Goal: Book appointment/travel/reservation

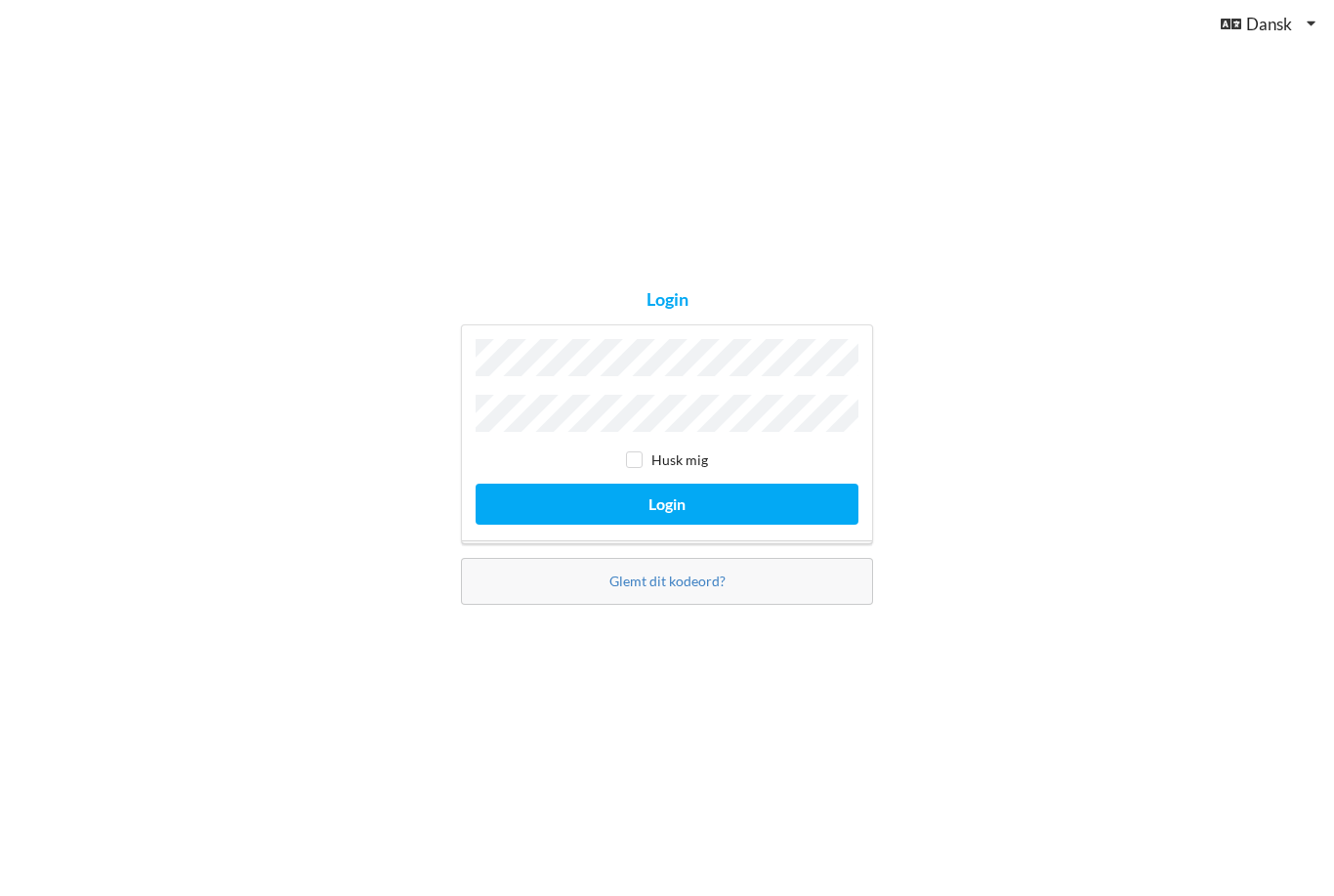
scroll to position [190, 0]
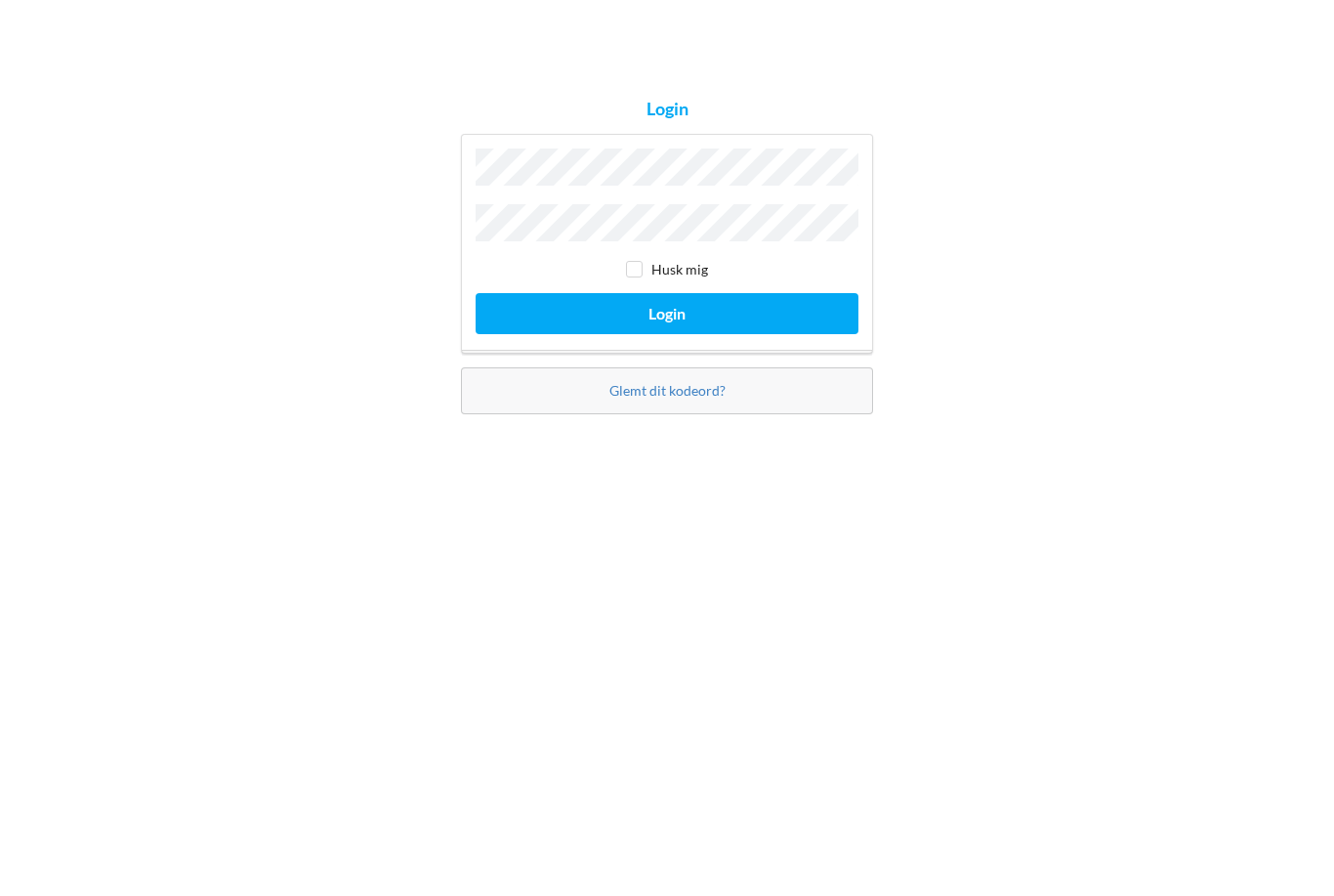
click at [560, 484] on button "Login" at bounding box center [667, 503] width 383 height 40
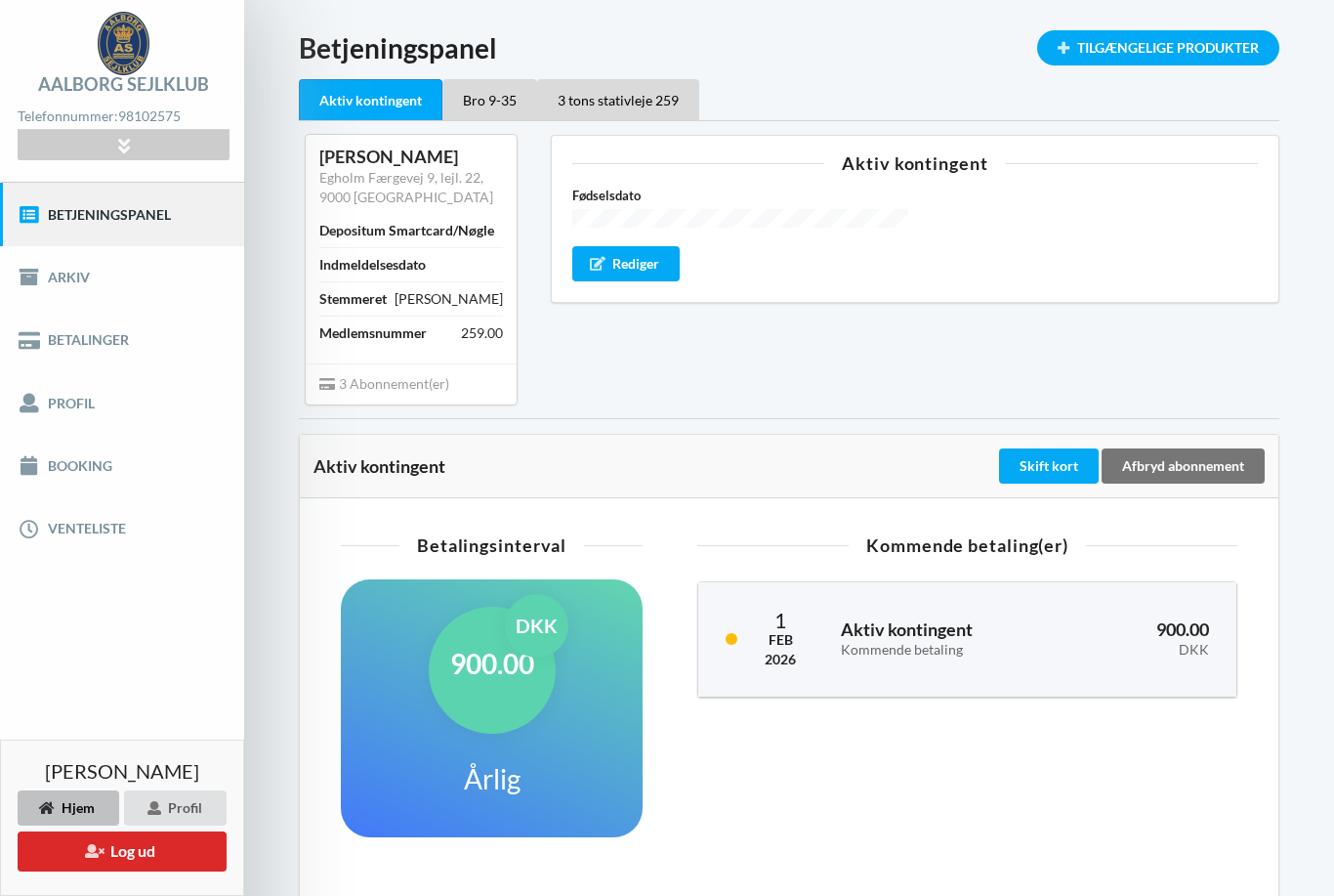
click at [70, 469] on link "Booking" at bounding box center [121, 466] width 244 height 62
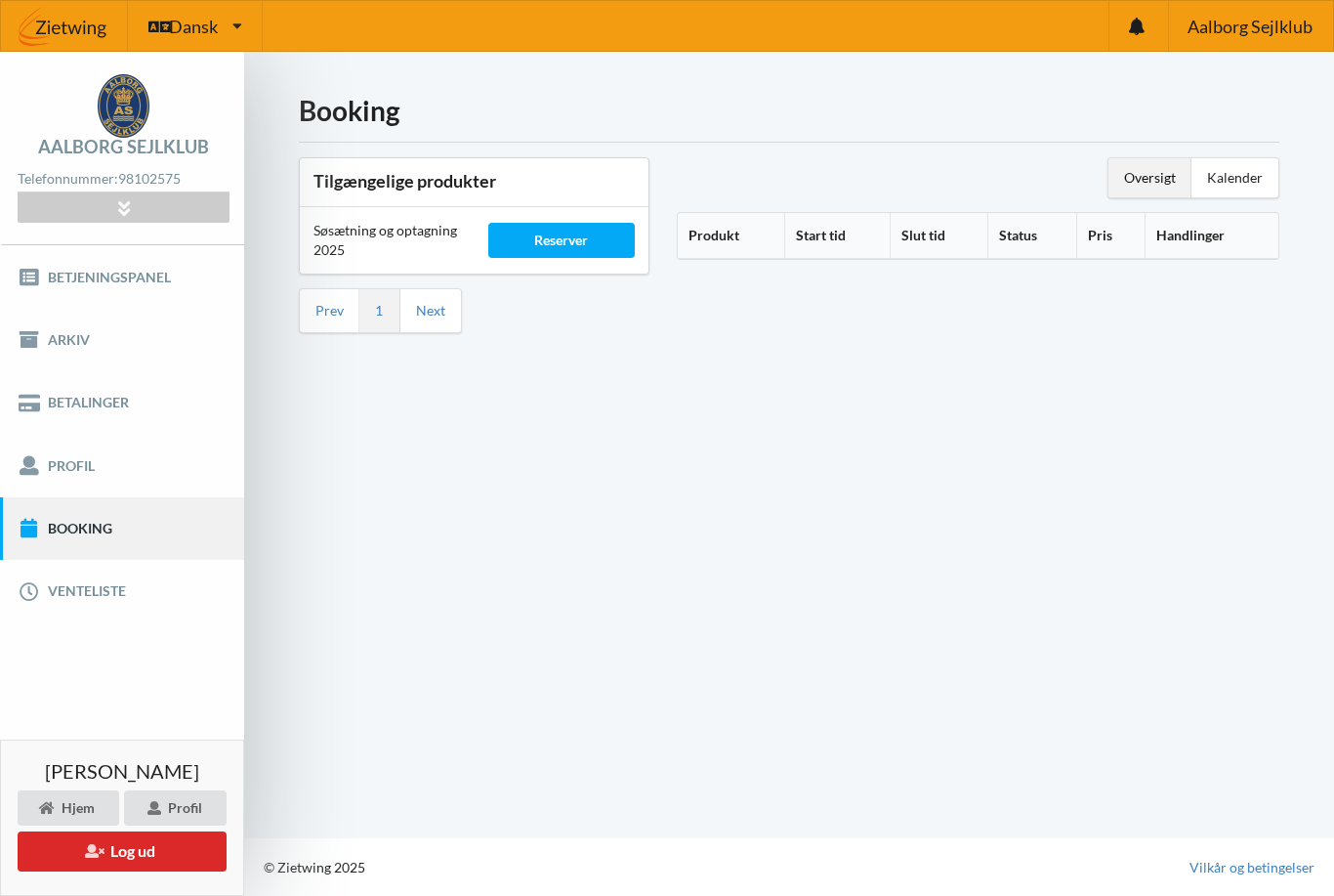
click at [552, 223] on div "Reserver" at bounding box center [561, 241] width 147 height 36
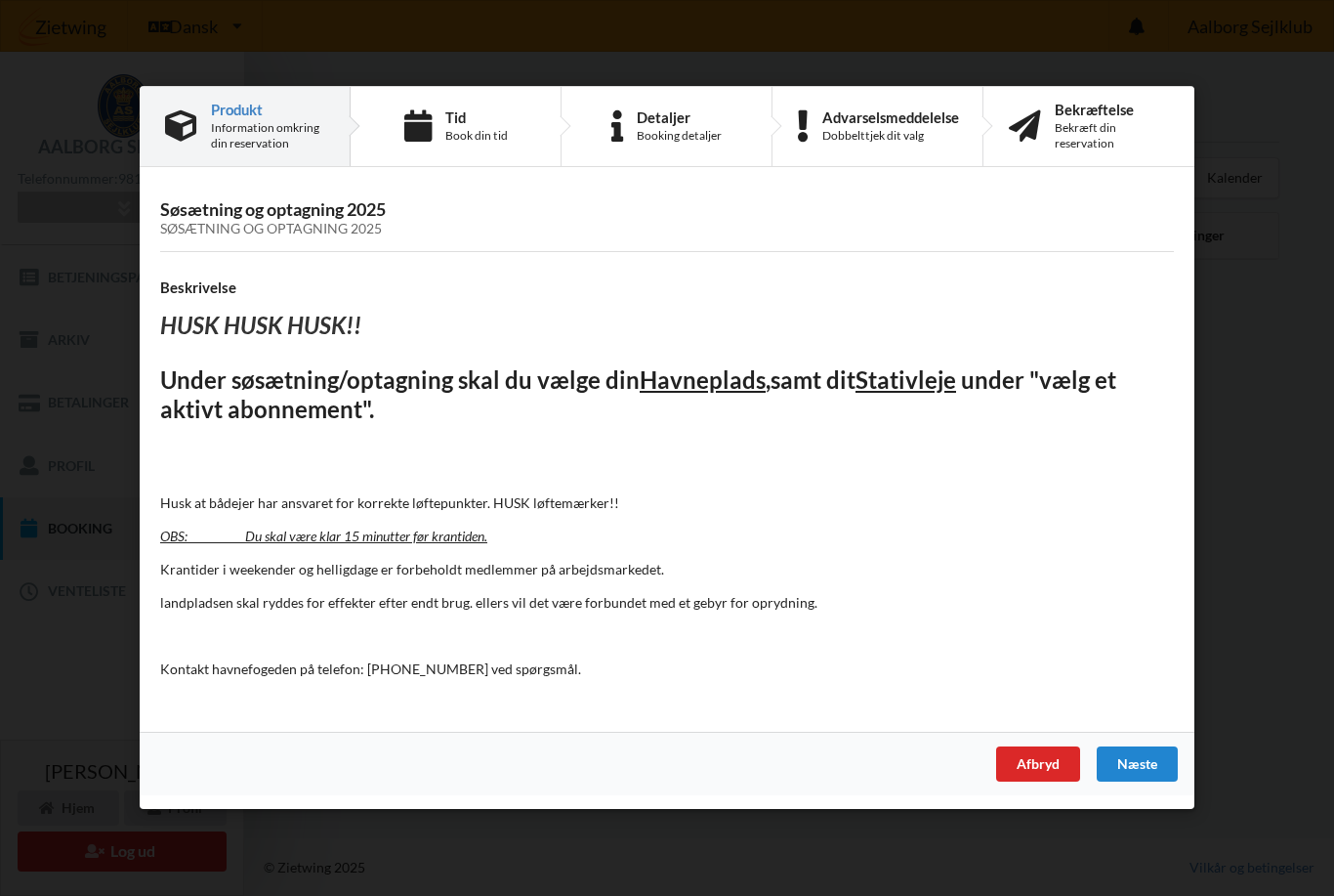
click at [1138, 768] on div "Næste" at bounding box center [1138, 765] width 81 height 36
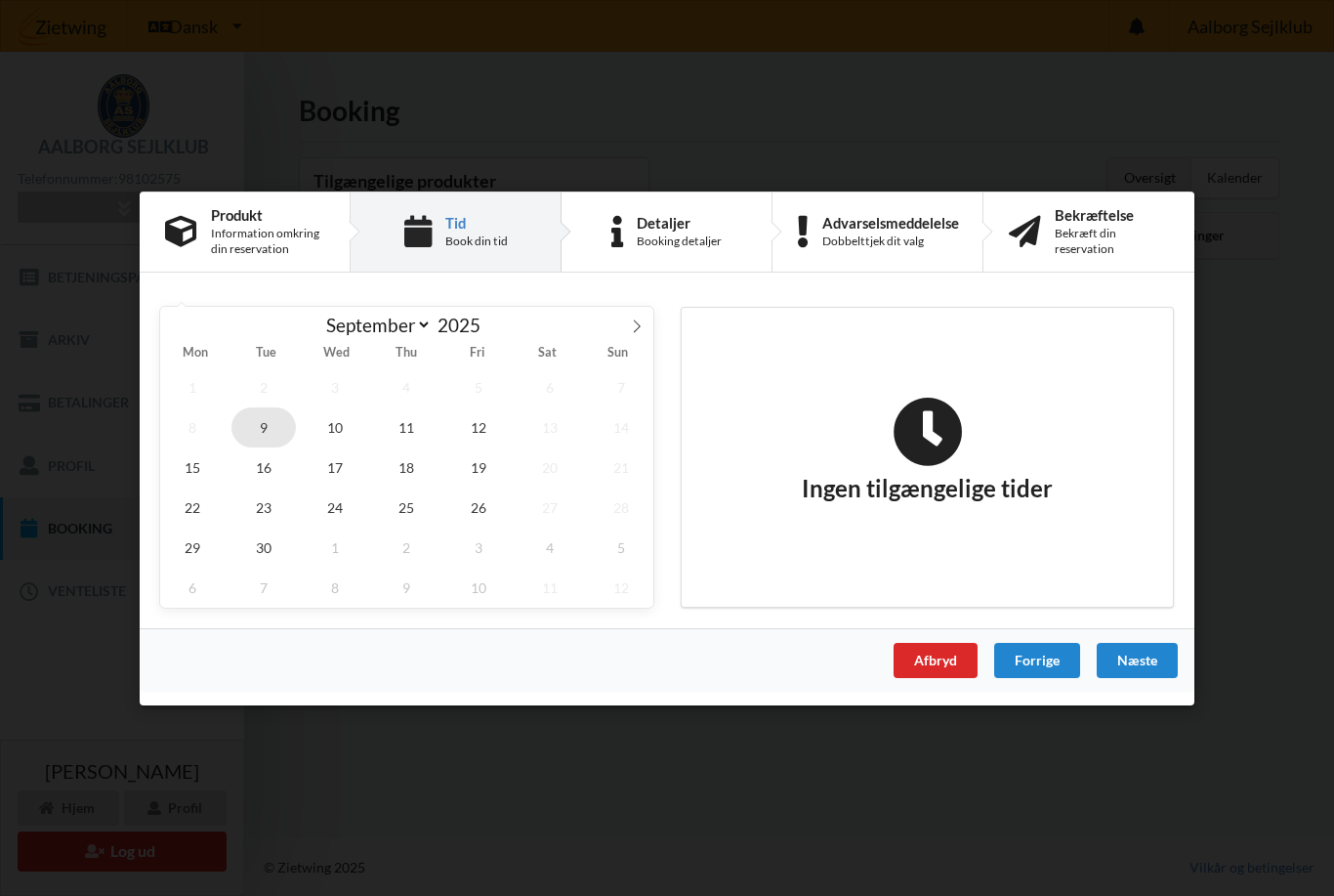
click at [273, 423] on span "9" at bounding box center [263, 426] width 64 height 40
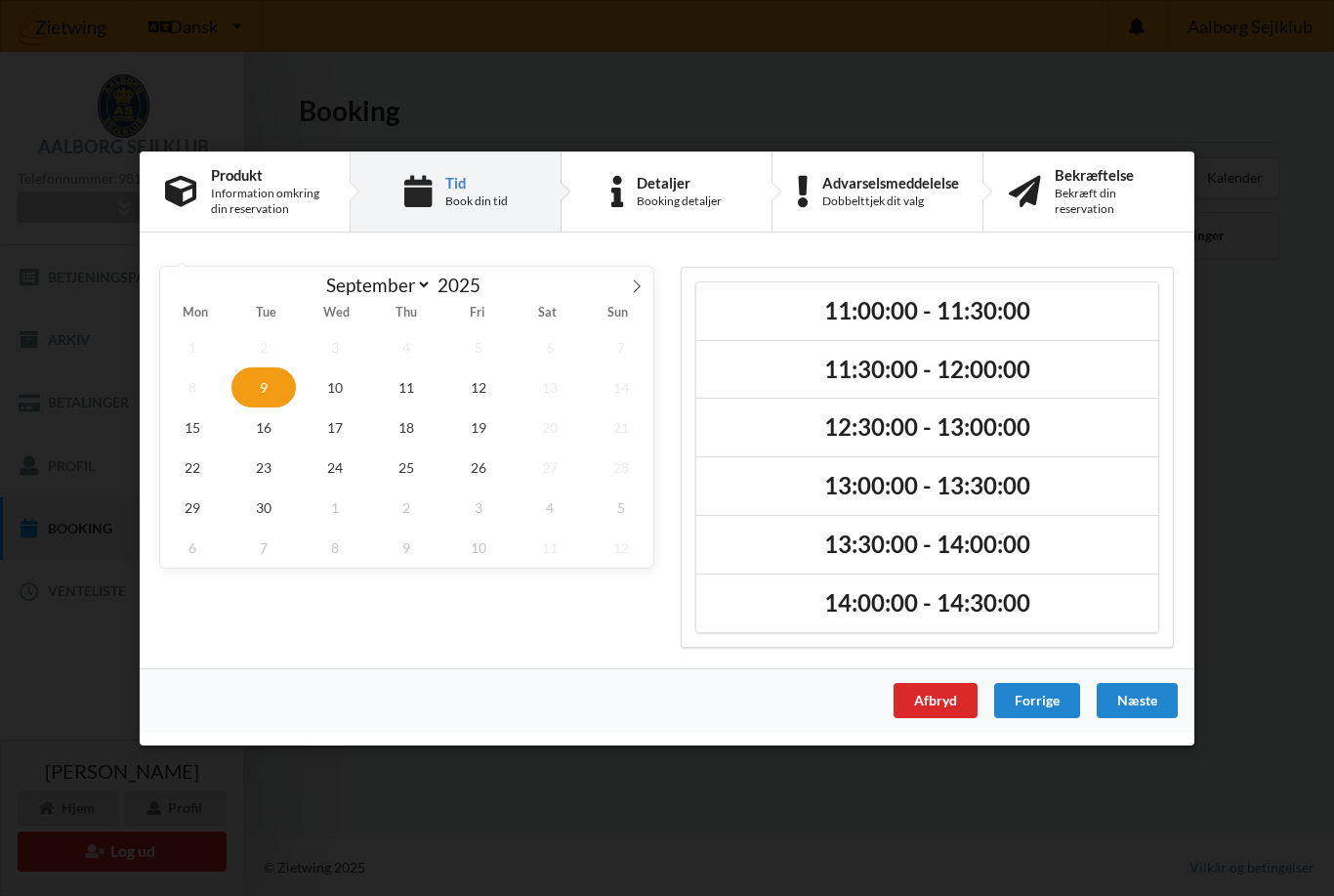
click at [1077, 303] on h2 "11:00:00 - 11:30:00" at bounding box center [927, 310] width 435 height 31
click at [331, 391] on span "10" at bounding box center [334, 386] width 64 height 40
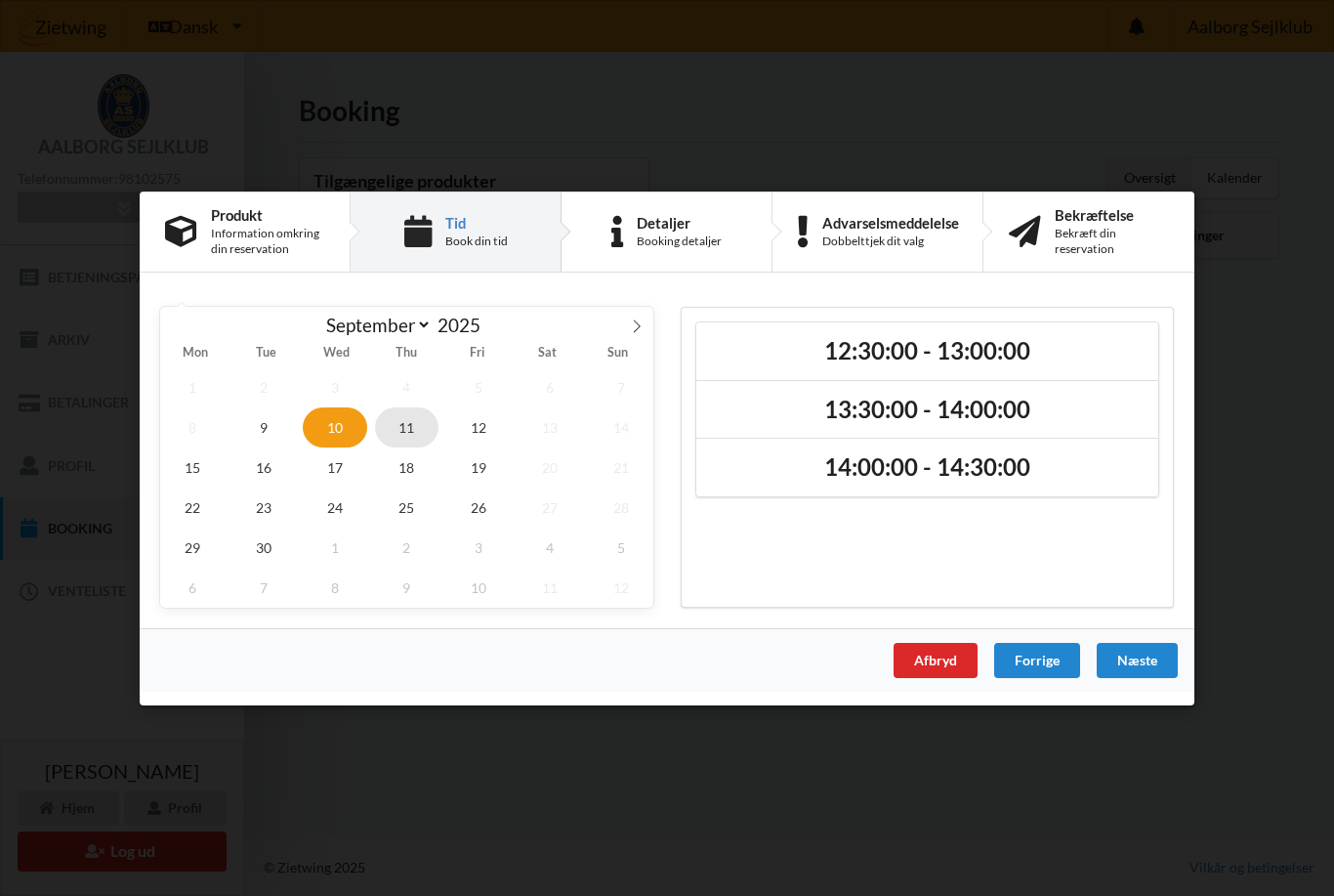
click at [410, 425] on span "11" at bounding box center [407, 426] width 64 height 40
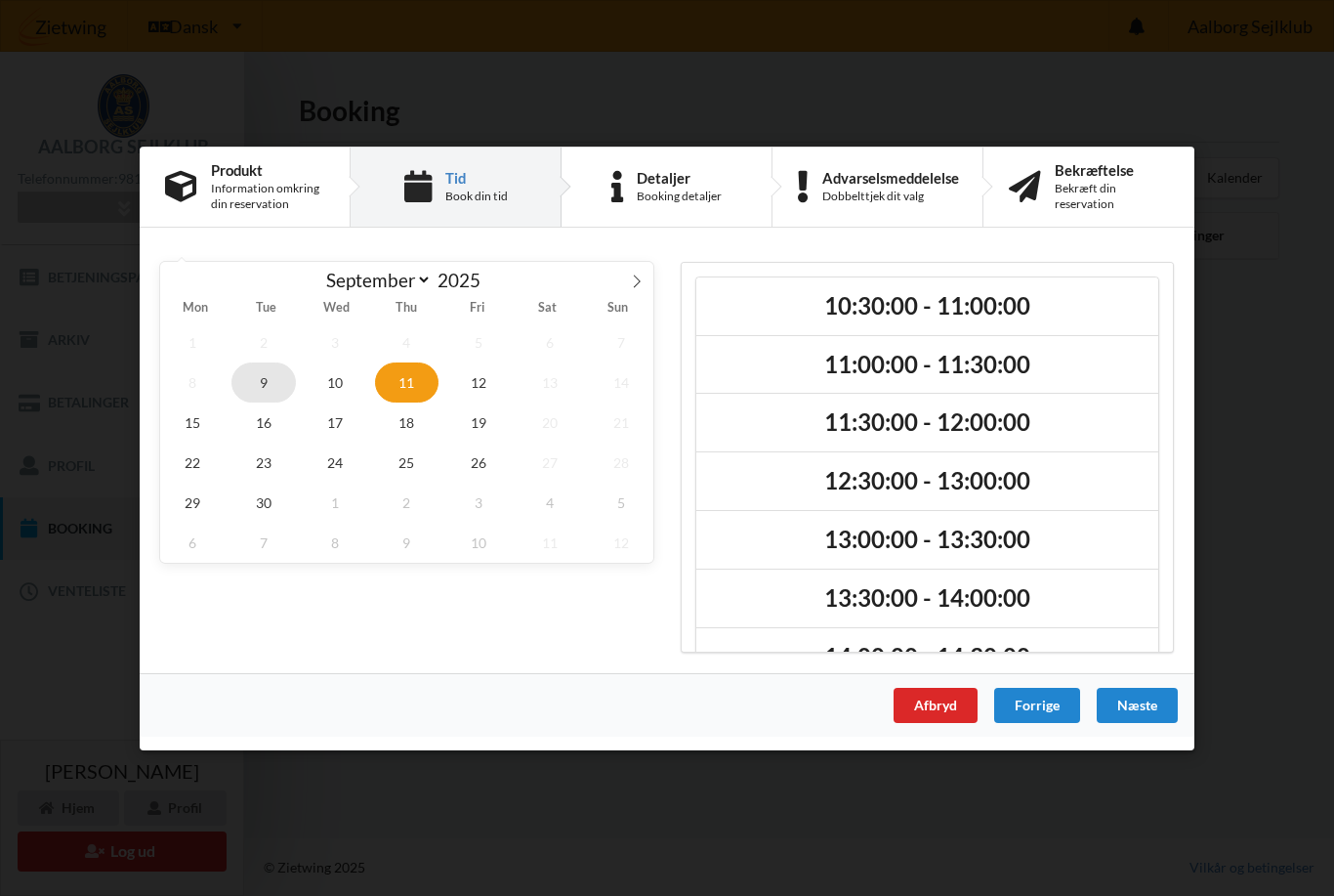
click at [265, 370] on span "9" at bounding box center [263, 381] width 64 height 40
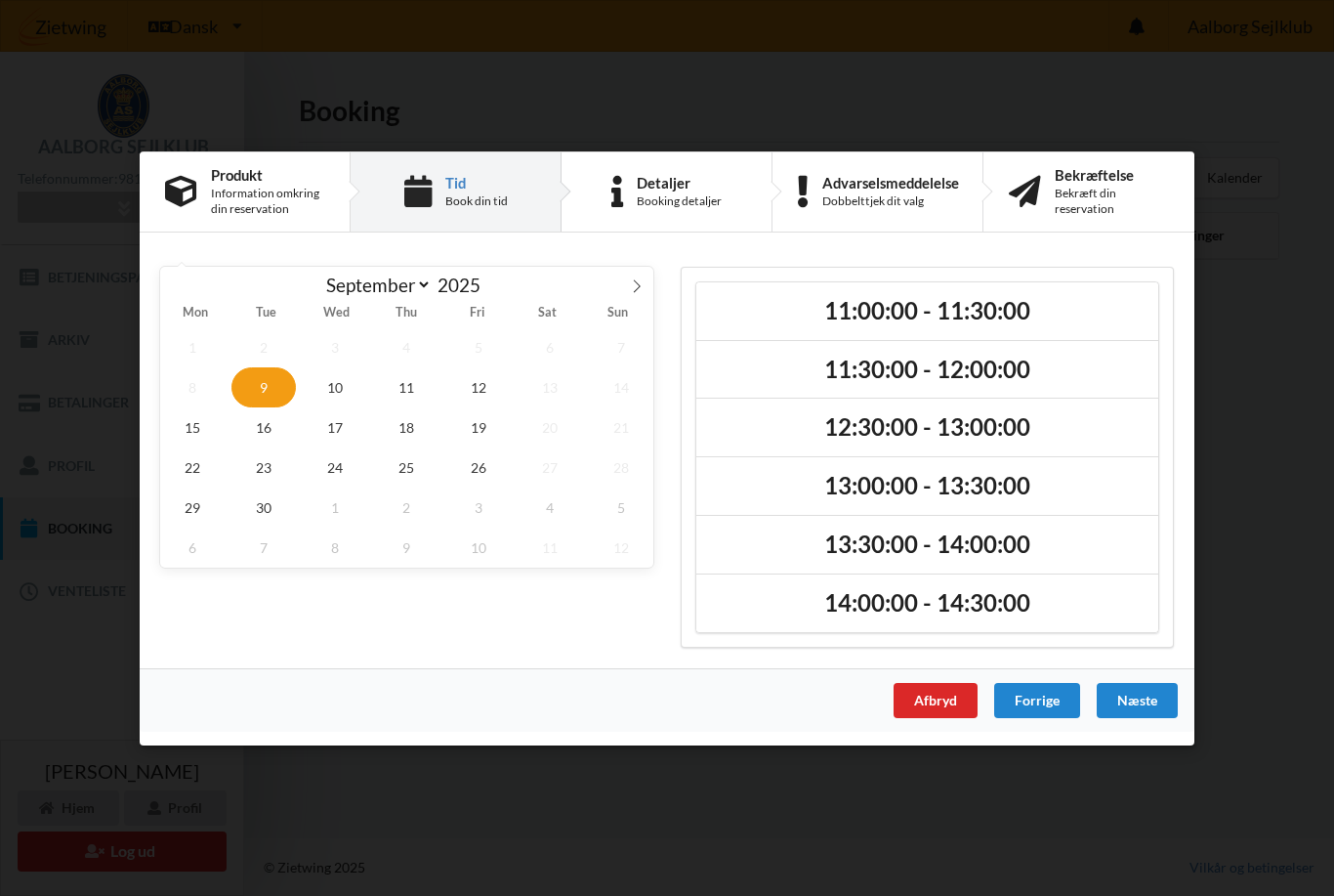
click at [1035, 315] on h2 "11:00:00 - 11:30:00" at bounding box center [927, 310] width 435 height 31
click at [1151, 693] on div "Næste" at bounding box center [1138, 700] width 81 height 36
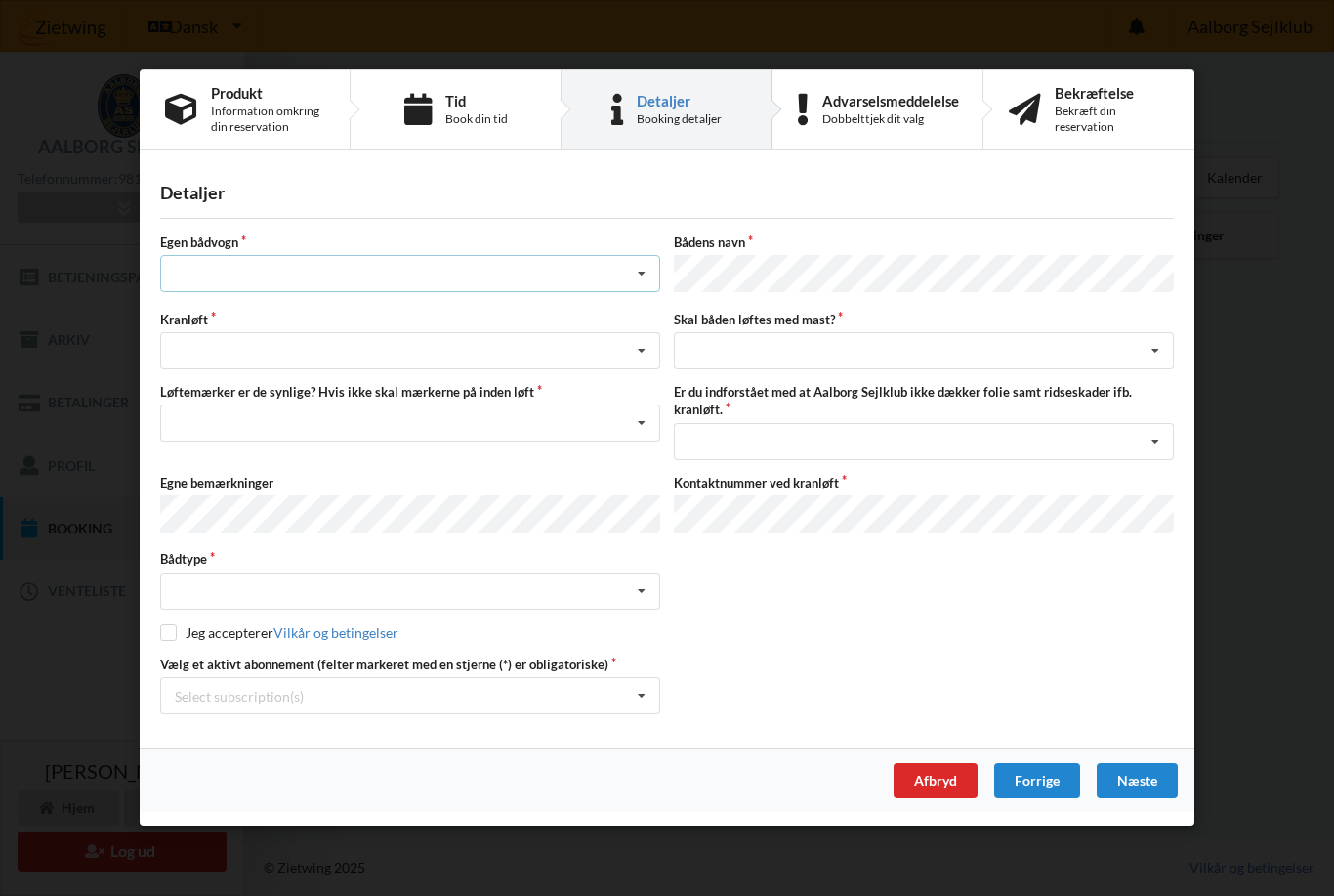
click at [640, 275] on icon at bounding box center [642, 274] width 30 height 37
click at [187, 383] on div "nej" at bounding box center [409, 382] width 498 height 37
click at [646, 361] on icon at bounding box center [642, 352] width 30 height 37
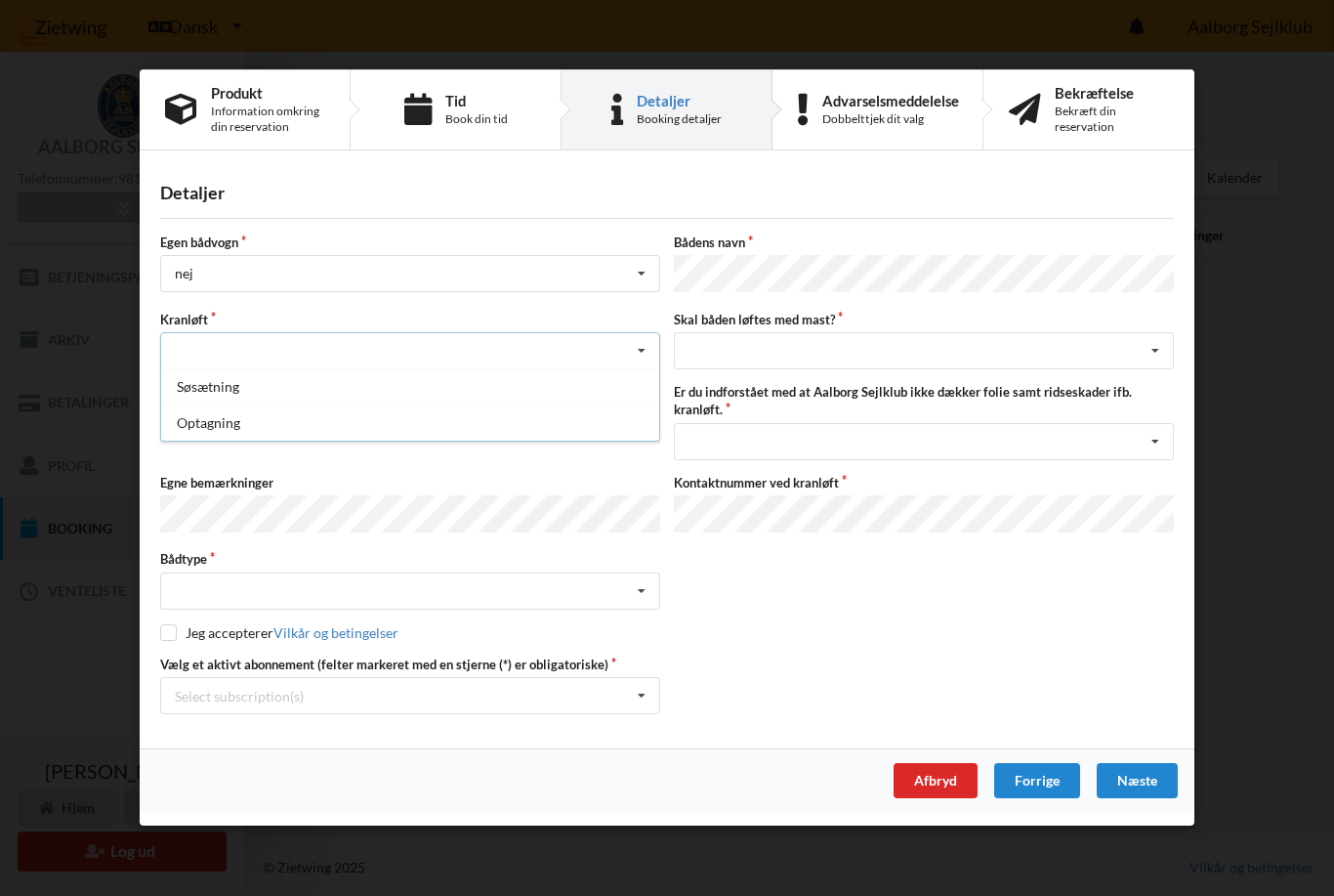
click at [198, 426] on div "Optagning" at bounding box center [409, 423] width 498 height 37
click at [632, 435] on icon at bounding box center [642, 424] width 30 height 37
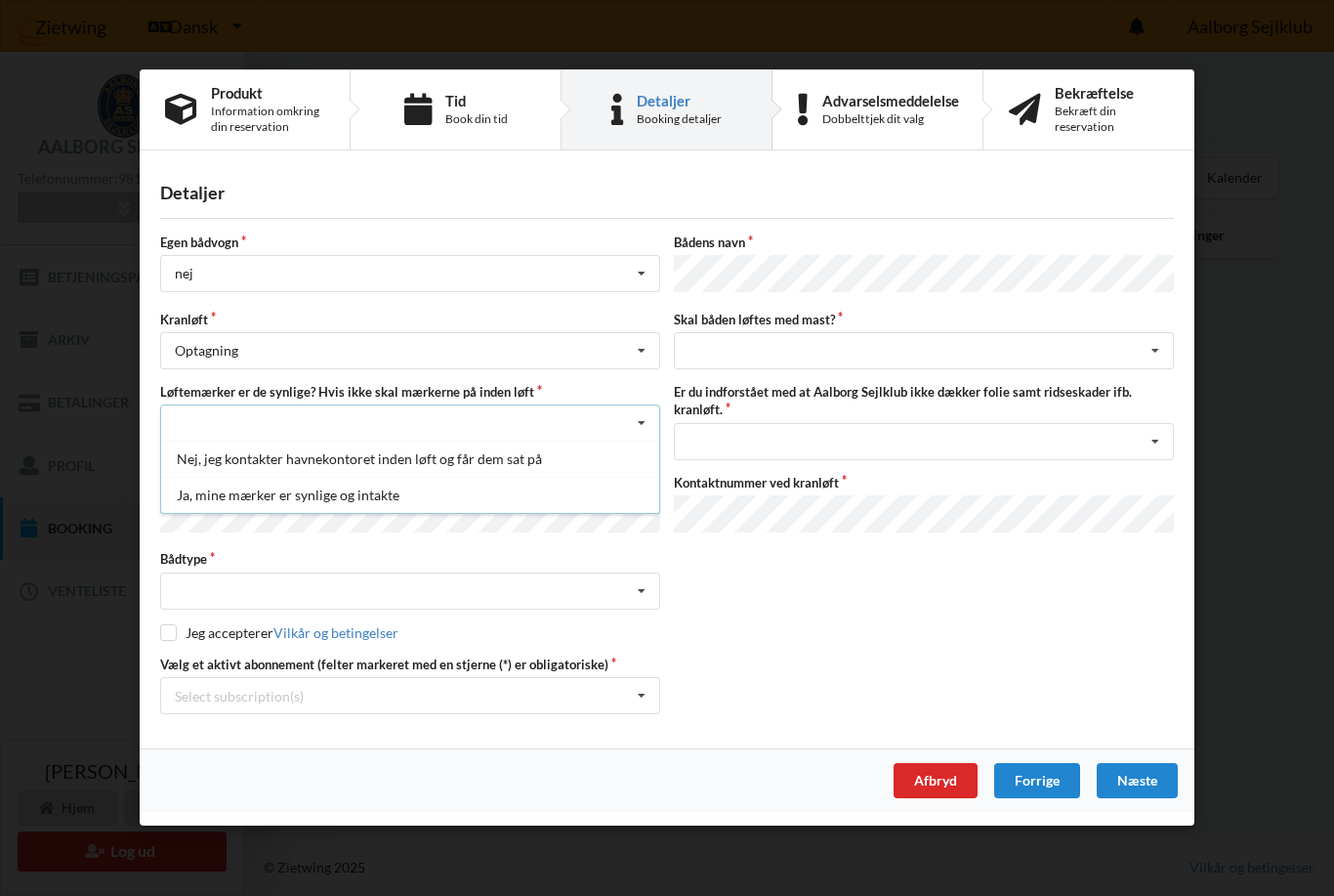
click at [210, 503] on div "Ja, mine mærker er synlige og intakte" at bounding box center [409, 495] width 498 height 37
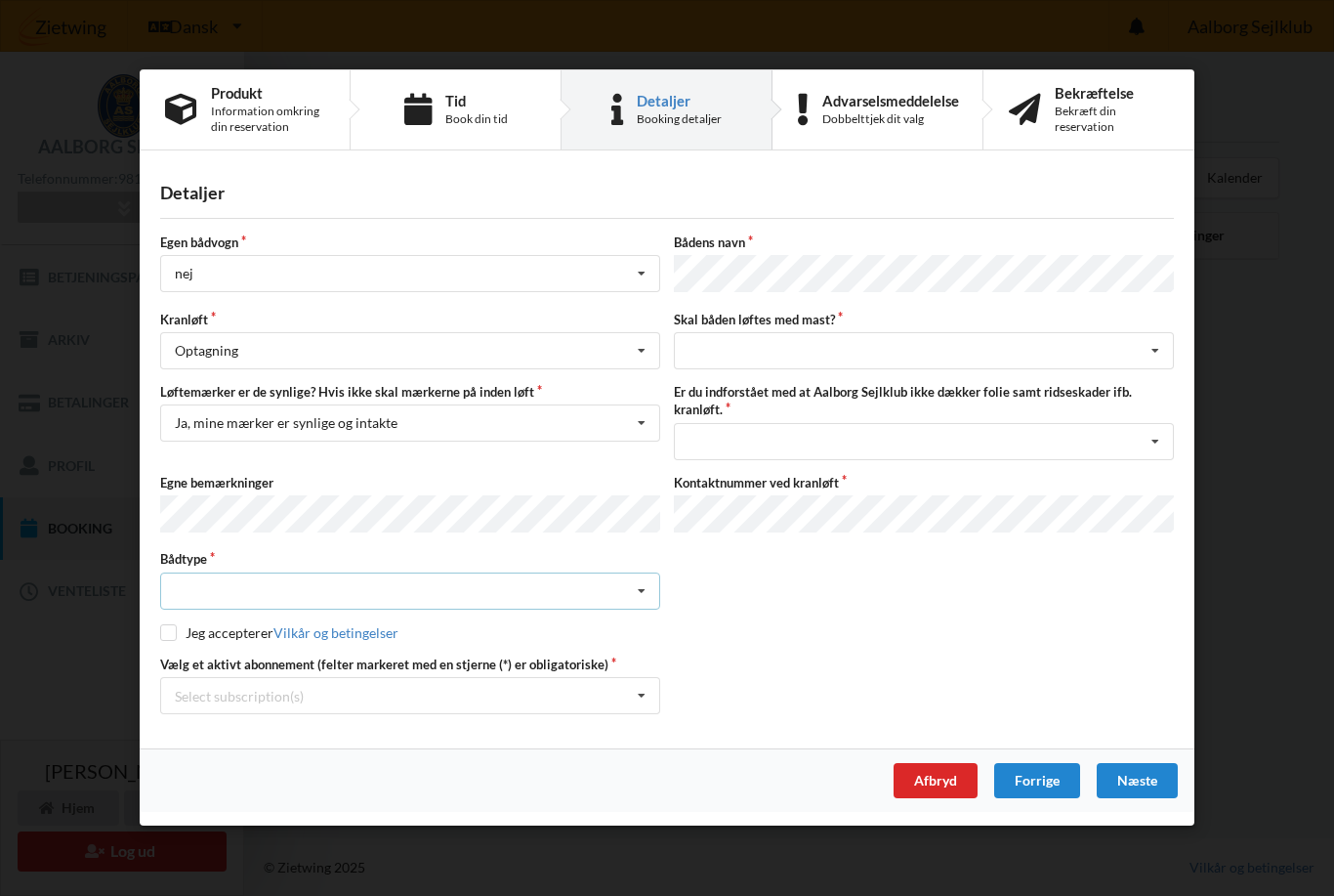
click at [647, 594] on icon at bounding box center [642, 591] width 30 height 37
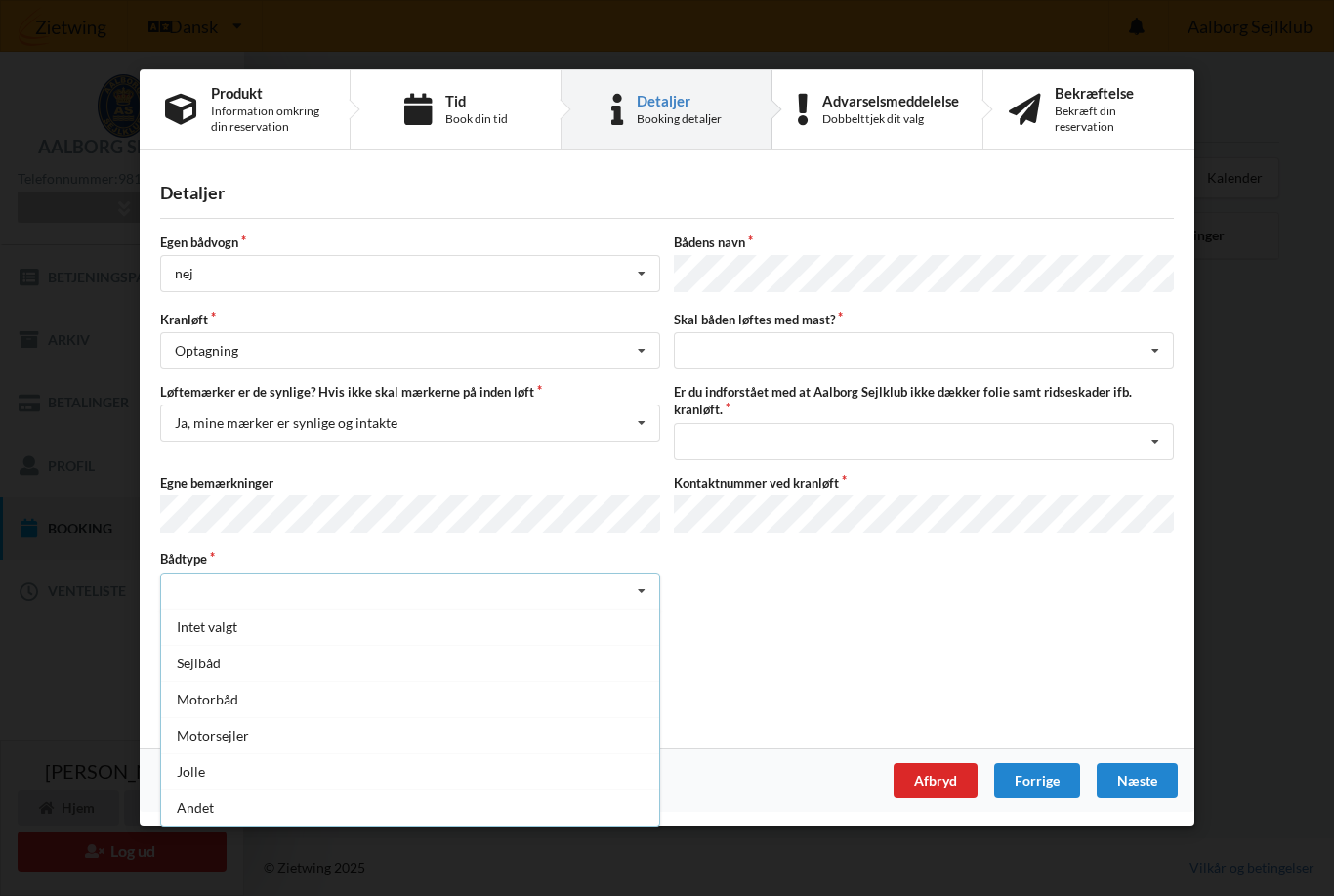
click at [209, 700] on div "Motorbåd" at bounding box center [409, 699] width 498 height 37
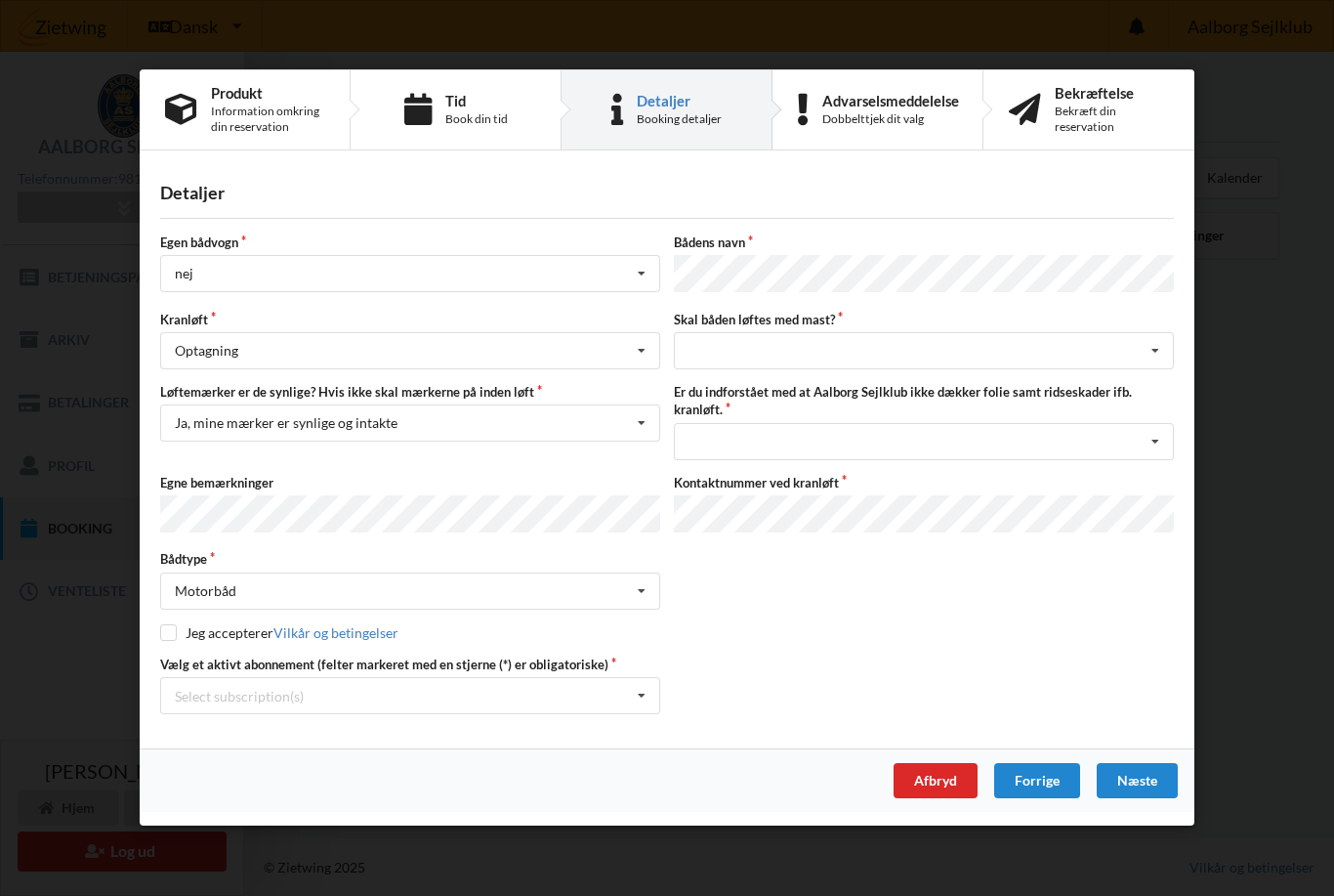
click at [168, 628] on input "checkbox" at bounding box center [168, 633] width 17 height 17
checkbox input "true"
click at [1164, 342] on icon at bounding box center [1155, 352] width 30 height 37
click at [700, 452] on div "nej" at bounding box center [924, 459] width 498 height 37
click at [637, 699] on icon at bounding box center [642, 697] width 30 height 37
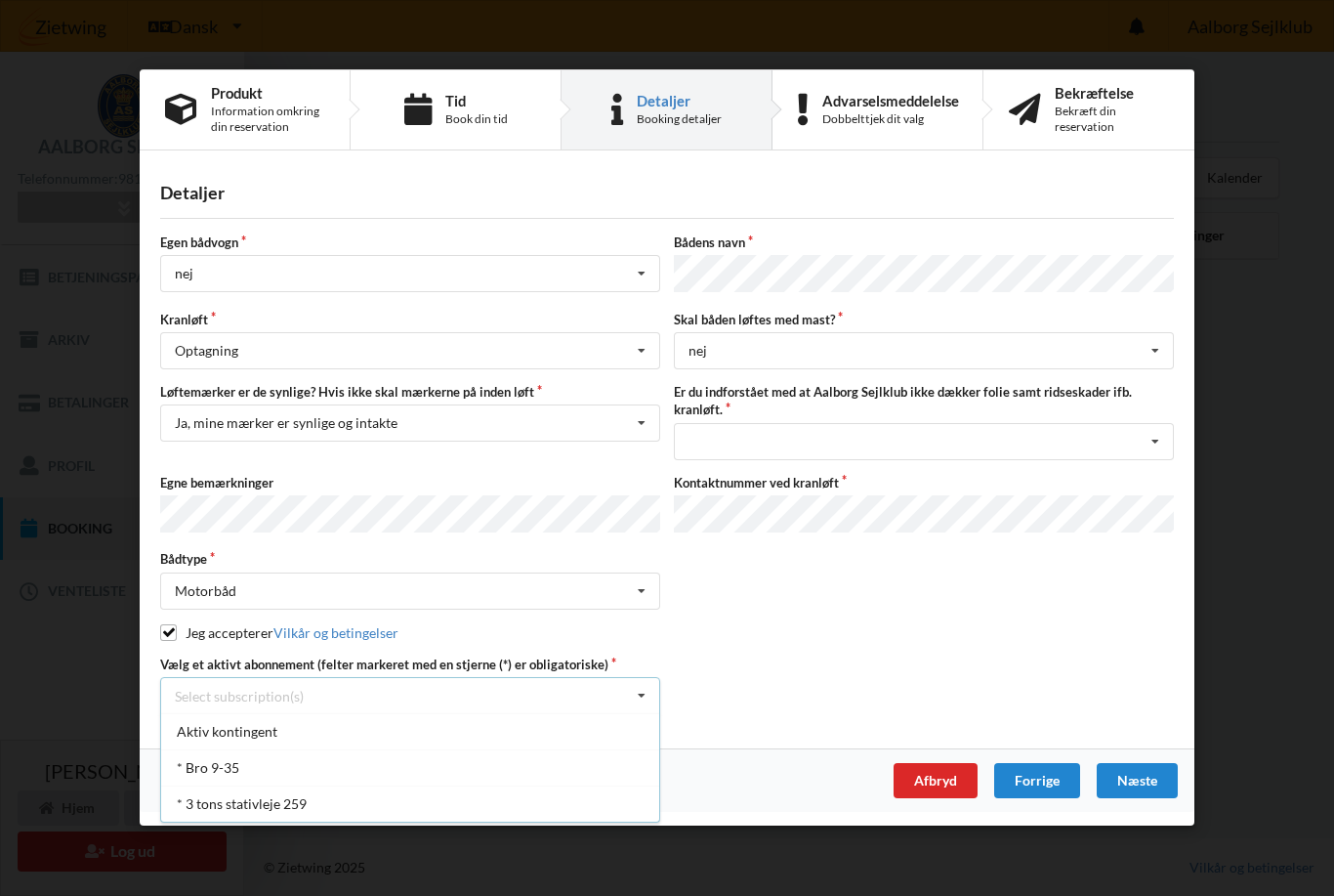
click at [206, 730] on div "Aktiv kontingent" at bounding box center [409, 732] width 498 height 37
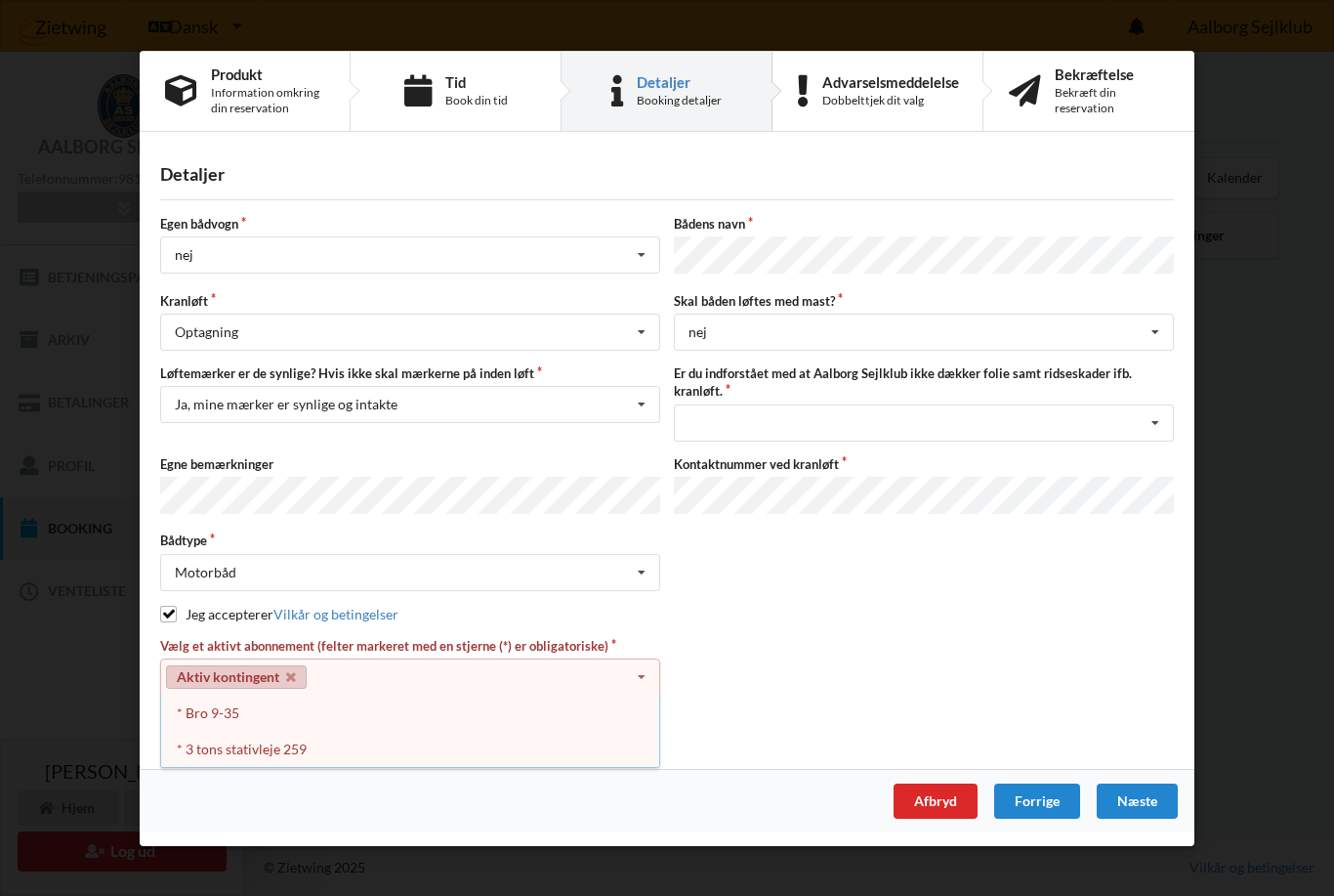
click at [199, 718] on div "* Bro 9-35" at bounding box center [409, 712] width 498 height 37
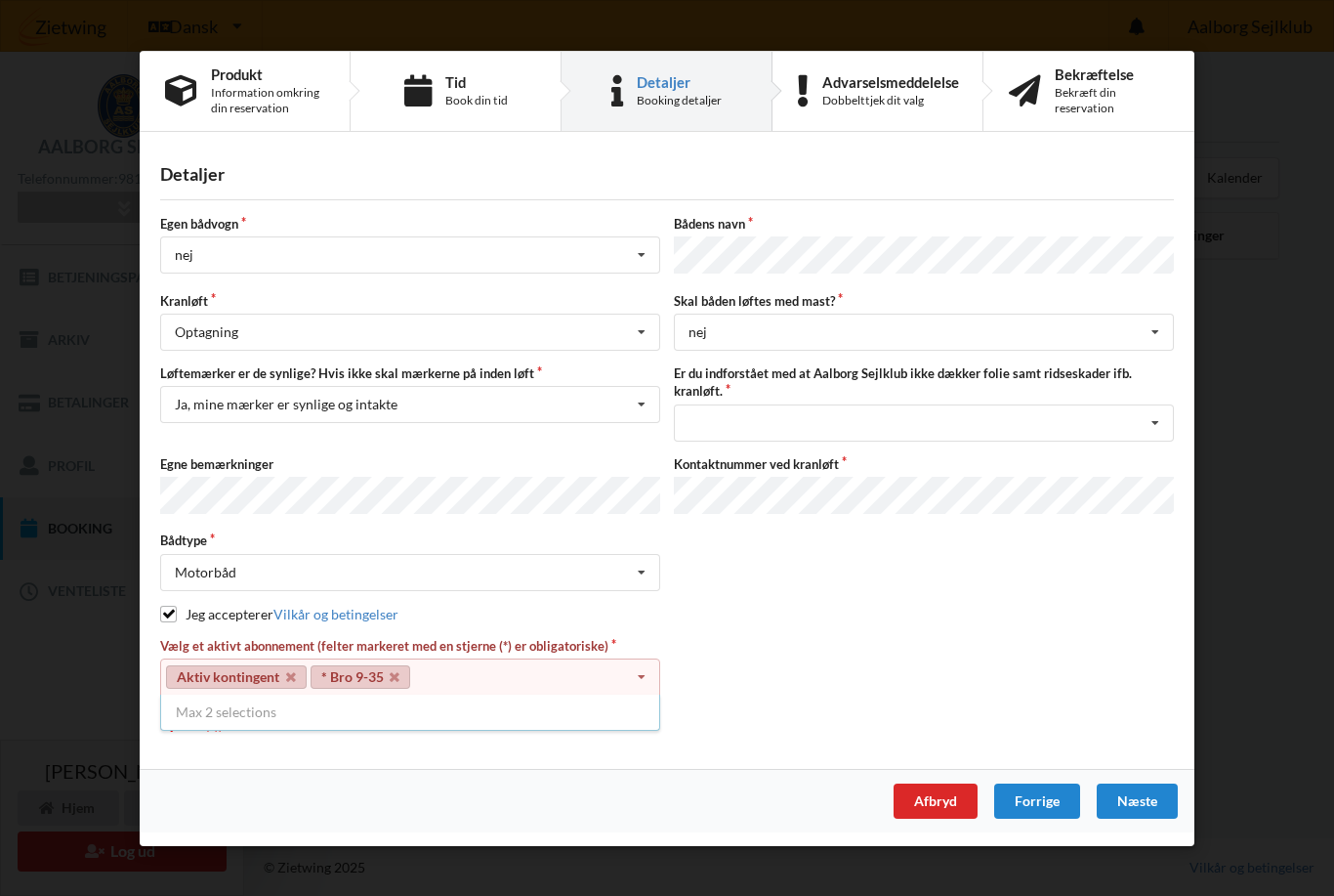
click at [273, 686] on link "Aktiv kontingent" at bounding box center [236, 676] width 141 height 24
click at [295, 677] on icon at bounding box center [291, 676] width 10 height 13
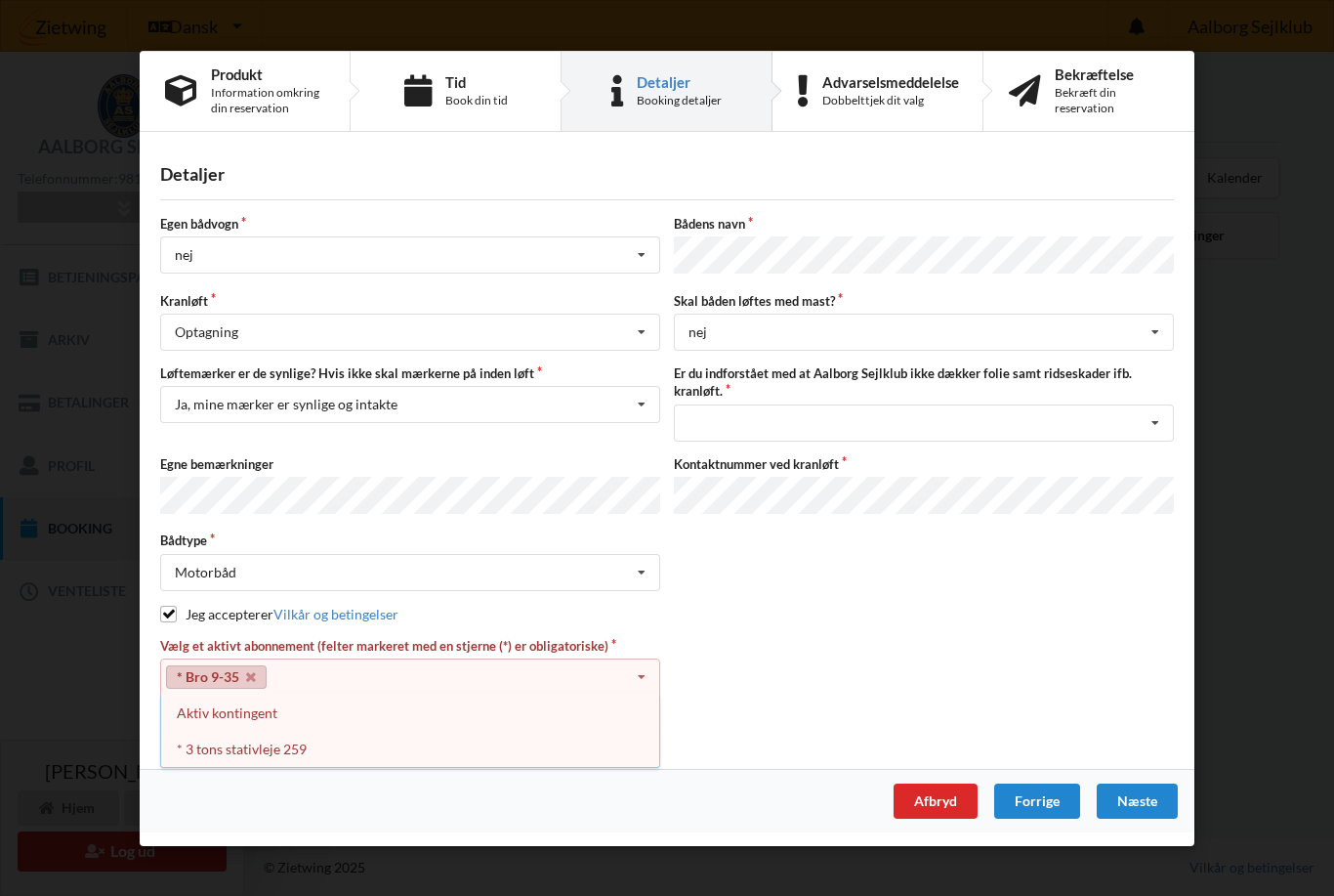
click at [246, 670] on icon at bounding box center [251, 676] width 10 height 13
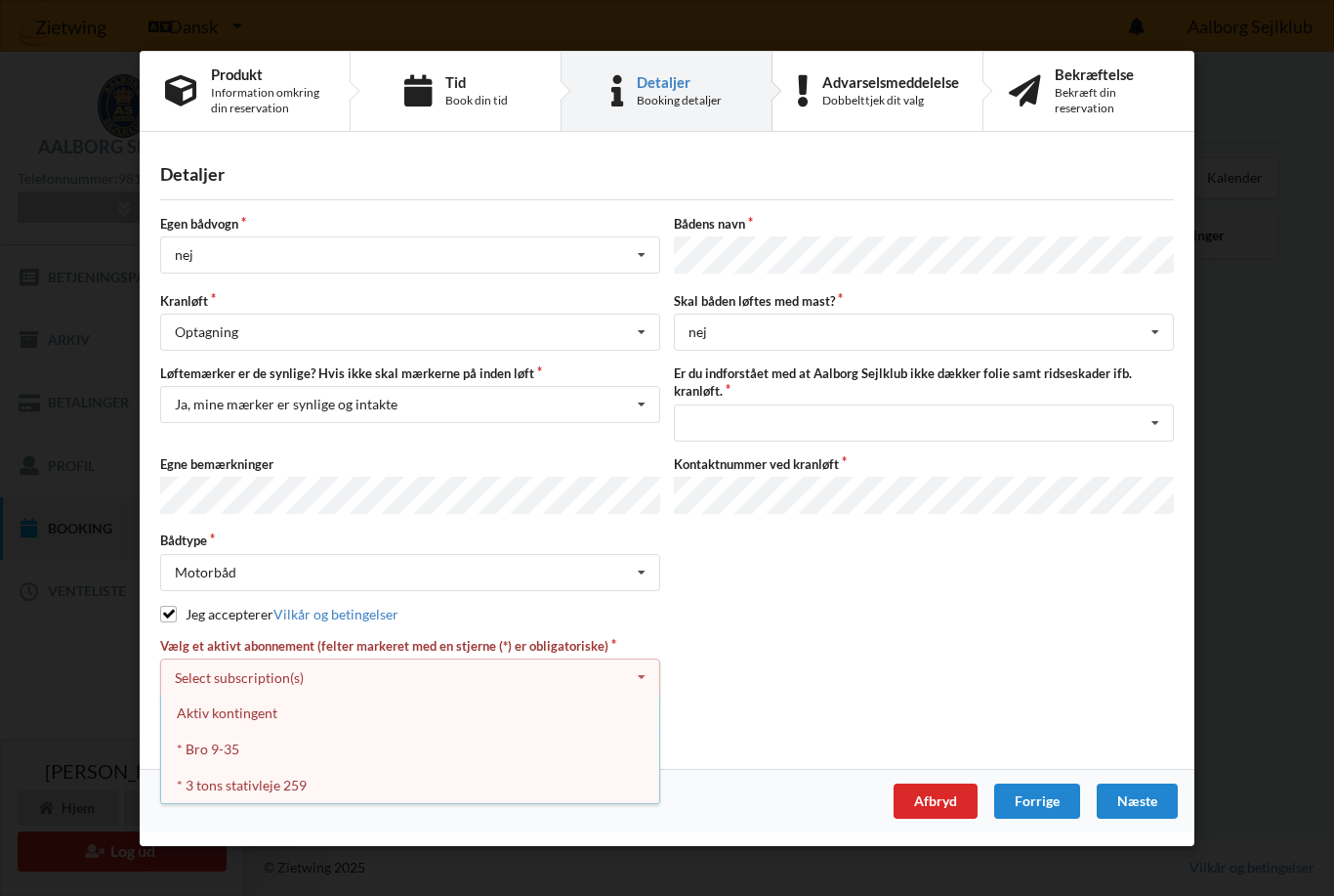
click at [454, 103] on div "Book din tid" at bounding box center [476, 101] width 62 height 16
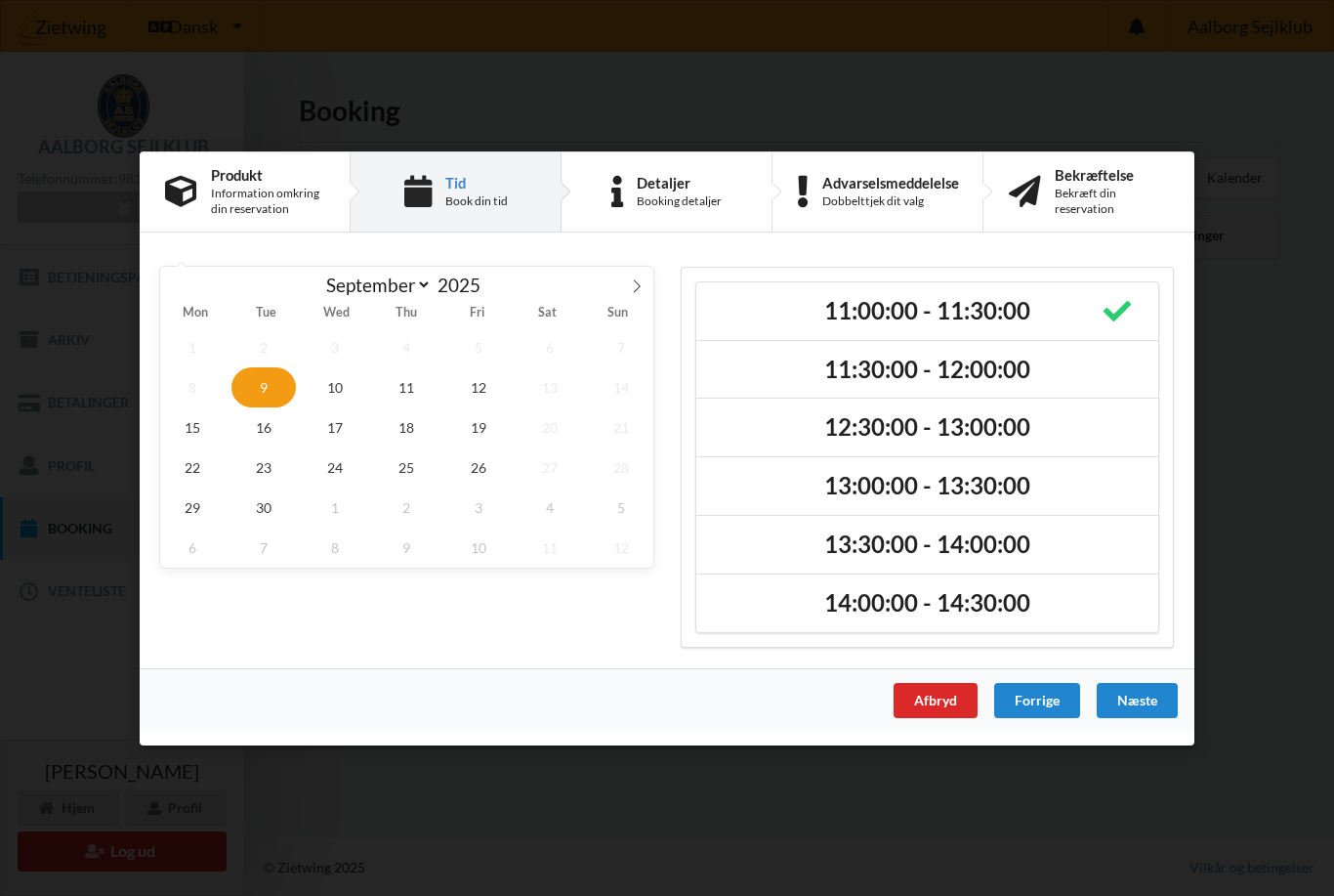
click at [250, 193] on div "Information omkring din reservation" at bounding box center [267, 200] width 113 height 32
